Goal: Task Accomplishment & Management: Manage account settings

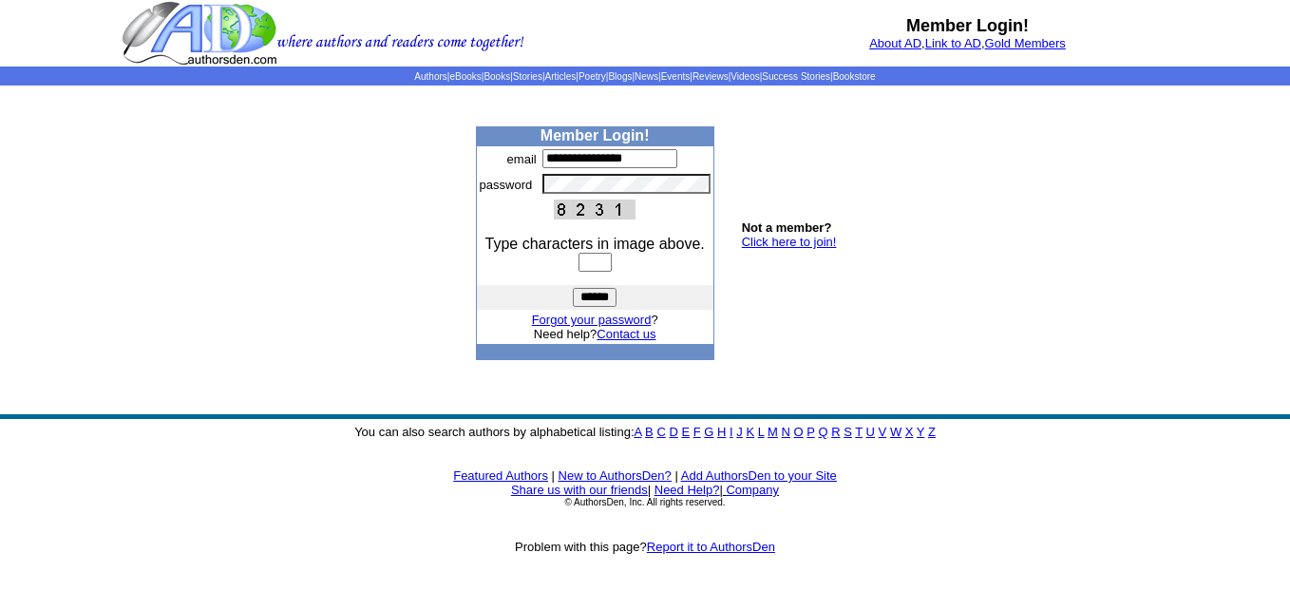
click at [578, 258] on input "text" at bounding box center [594, 262] width 33 height 19
type input "****"
click at [585, 299] on input "******" at bounding box center [595, 297] width 44 height 19
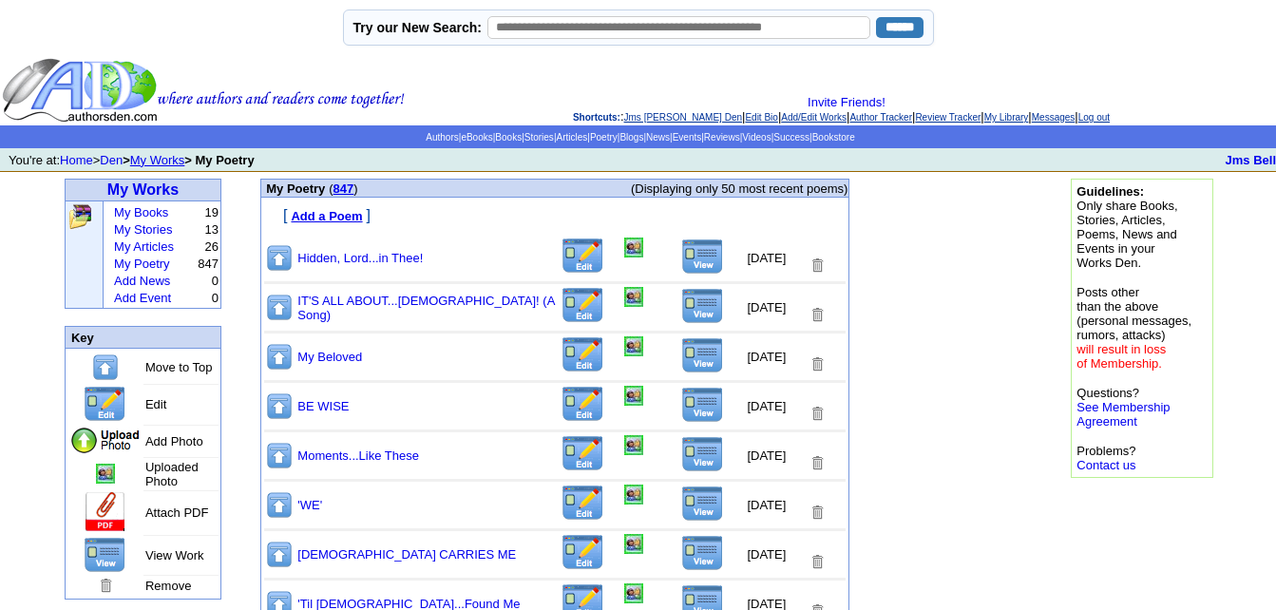
click at [690, 258] on img at bounding box center [702, 256] width 43 height 36
click at [625, 249] on img at bounding box center [633, 247] width 19 height 20
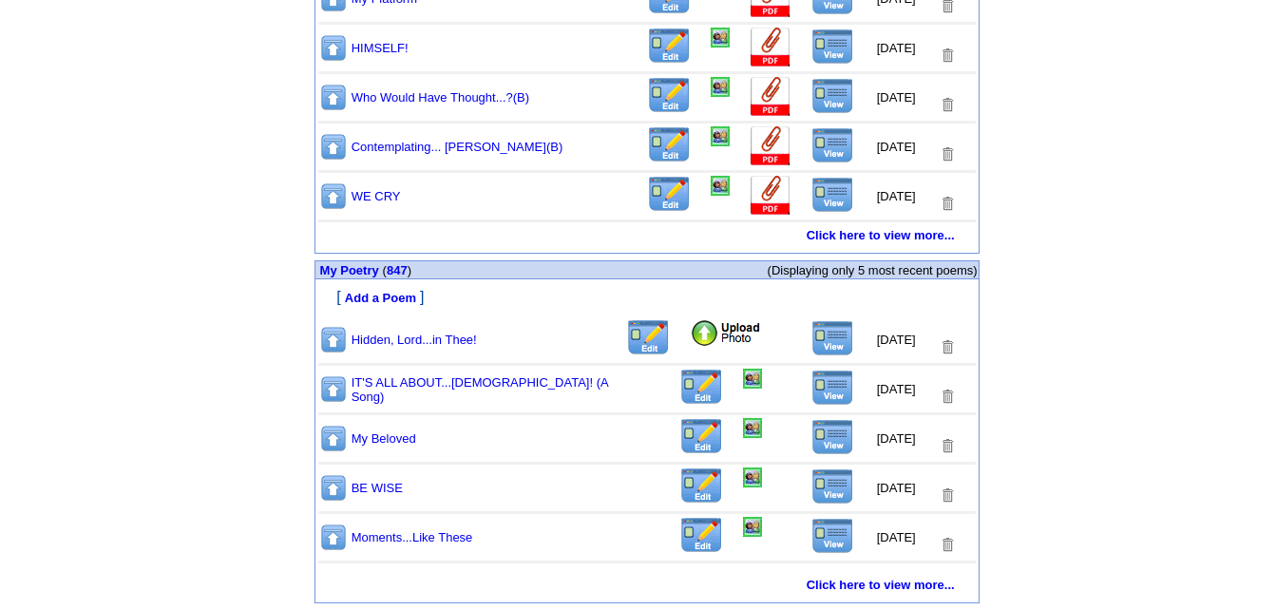
scroll to position [984, 0]
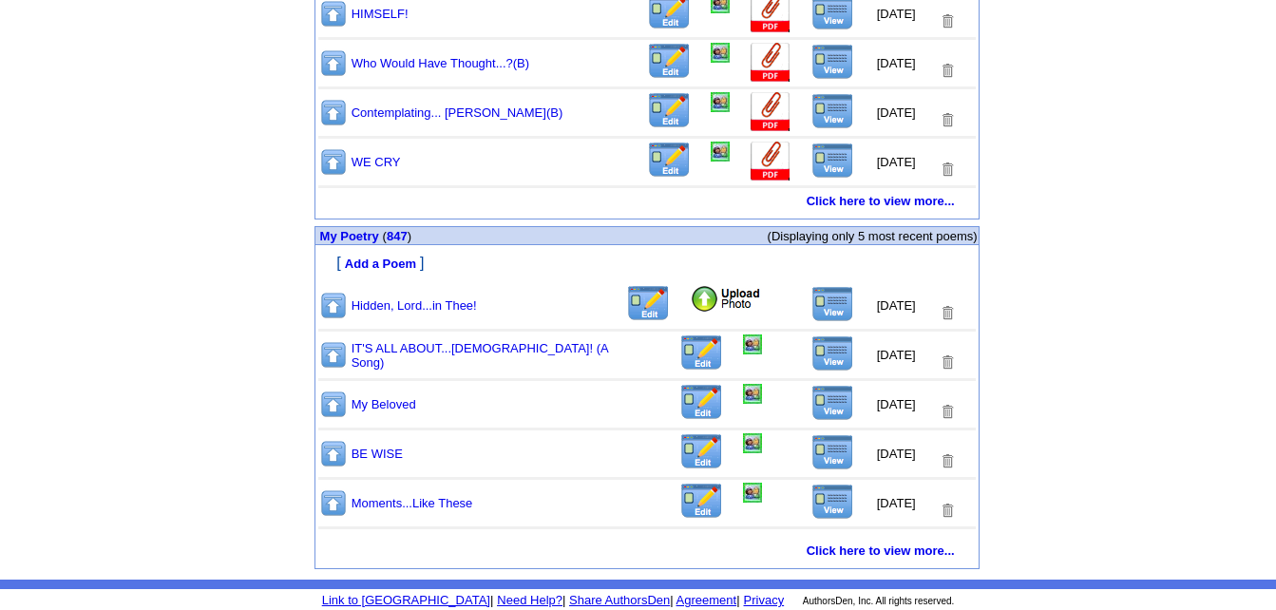
click at [691, 295] on img at bounding box center [726, 299] width 72 height 28
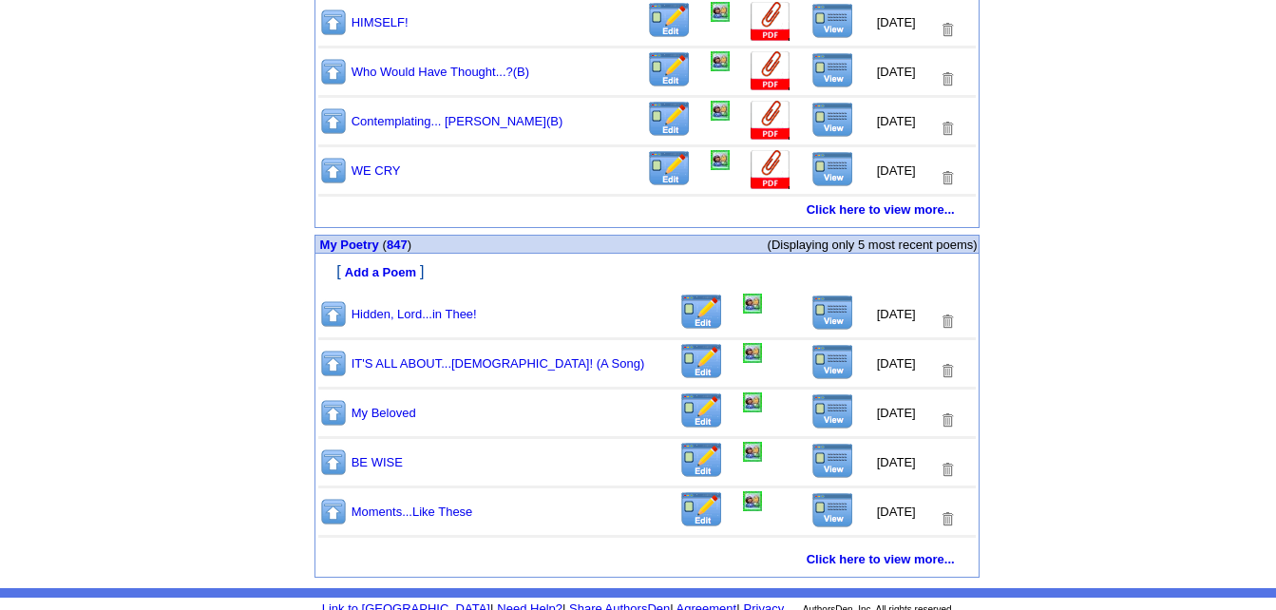
scroll to position [984, 0]
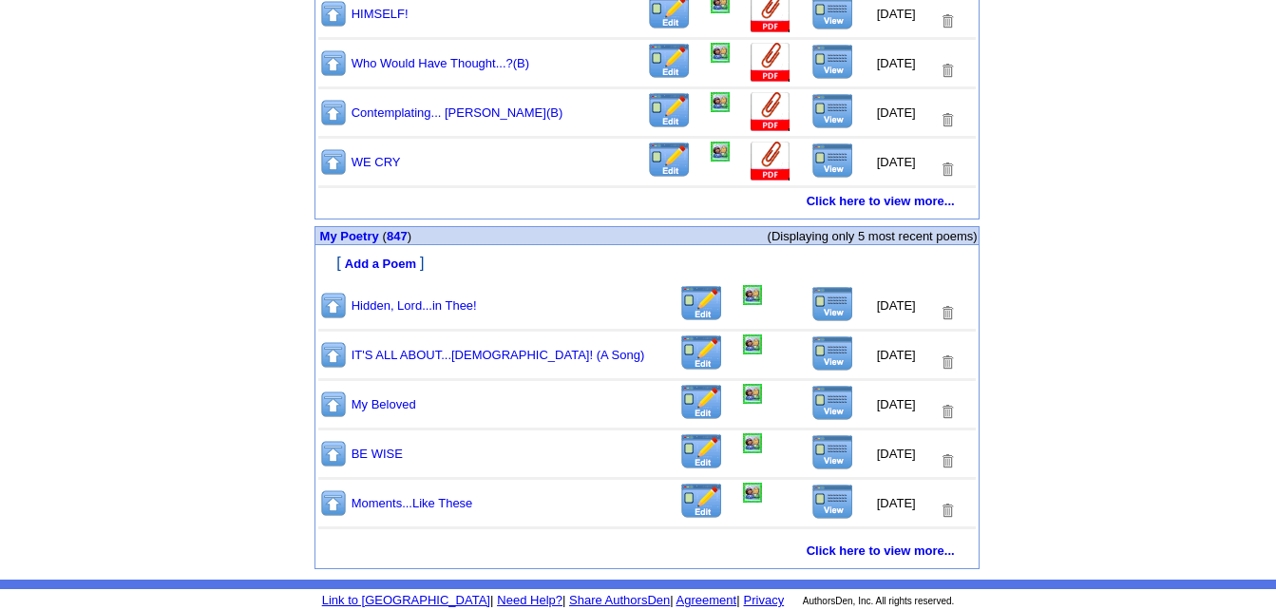
click at [824, 311] on img at bounding box center [832, 304] width 43 height 36
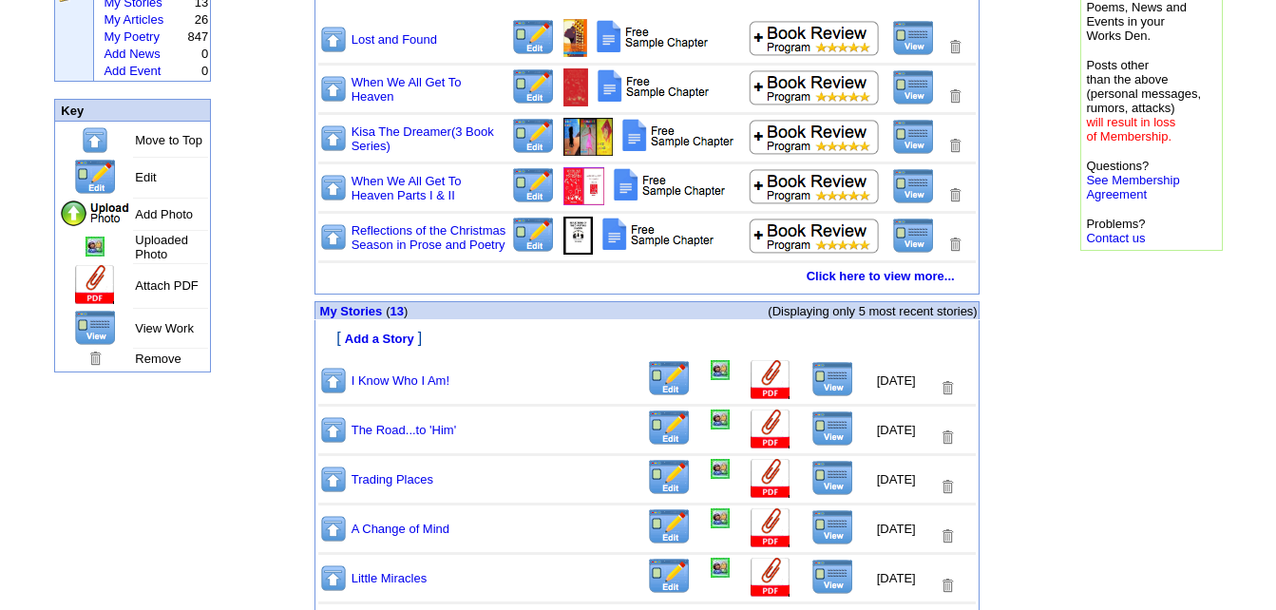
scroll to position [0, 0]
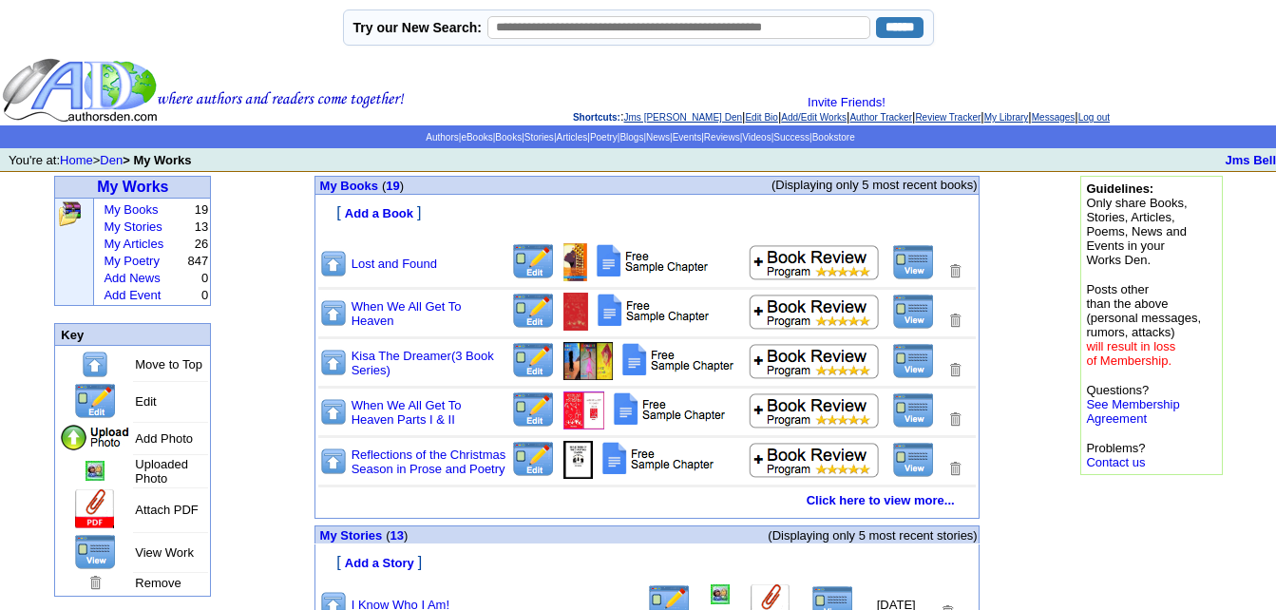
click at [1109, 115] on link "Log out" at bounding box center [1093, 117] width 31 height 10
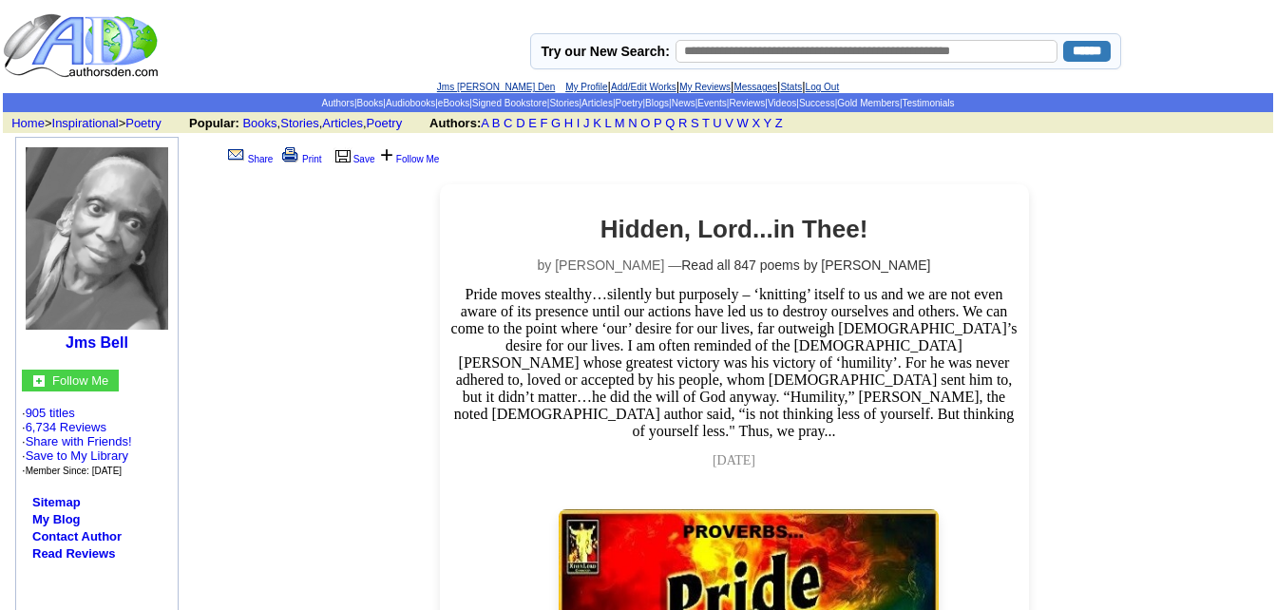
click at [479, 86] on link "Jms [PERSON_NAME] Den" at bounding box center [496, 87] width 118 height 10
